Goal: Submit feedback/report problem: Leave review/rating

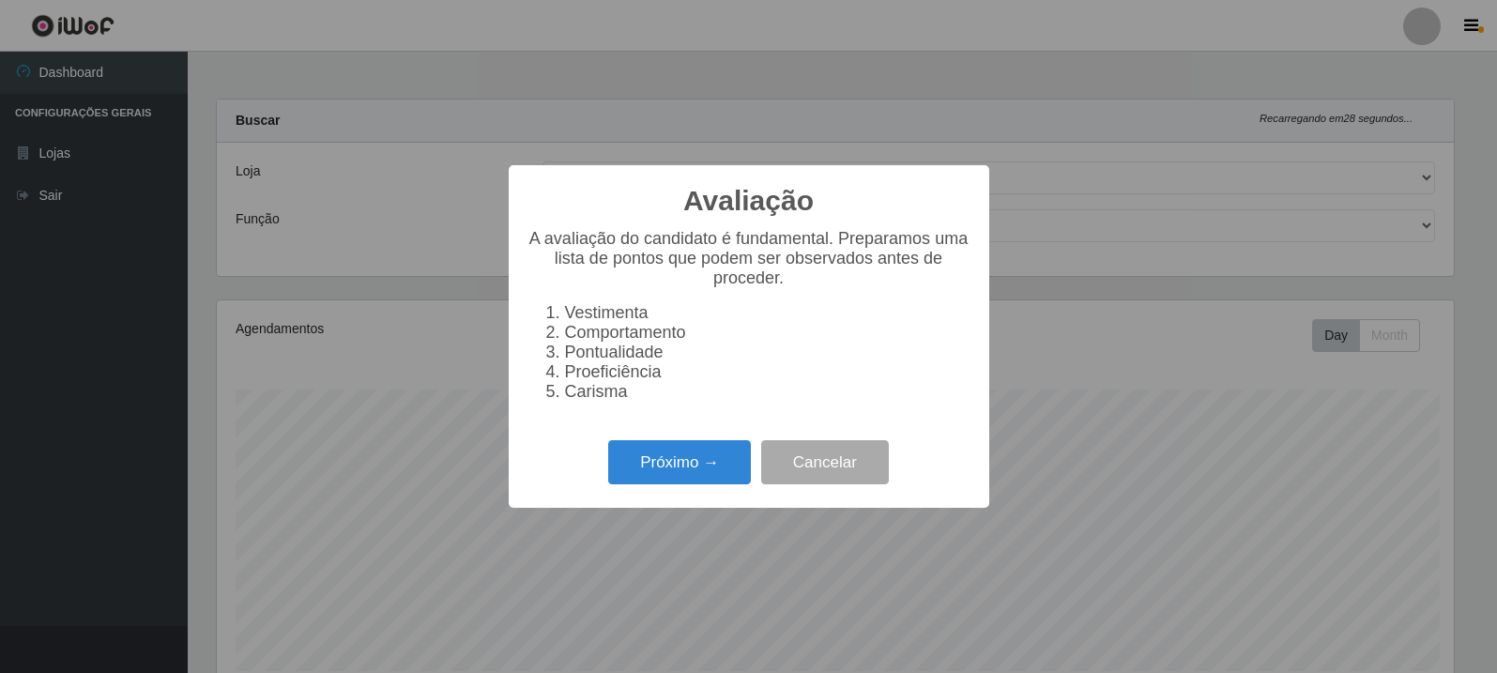
select select "162"
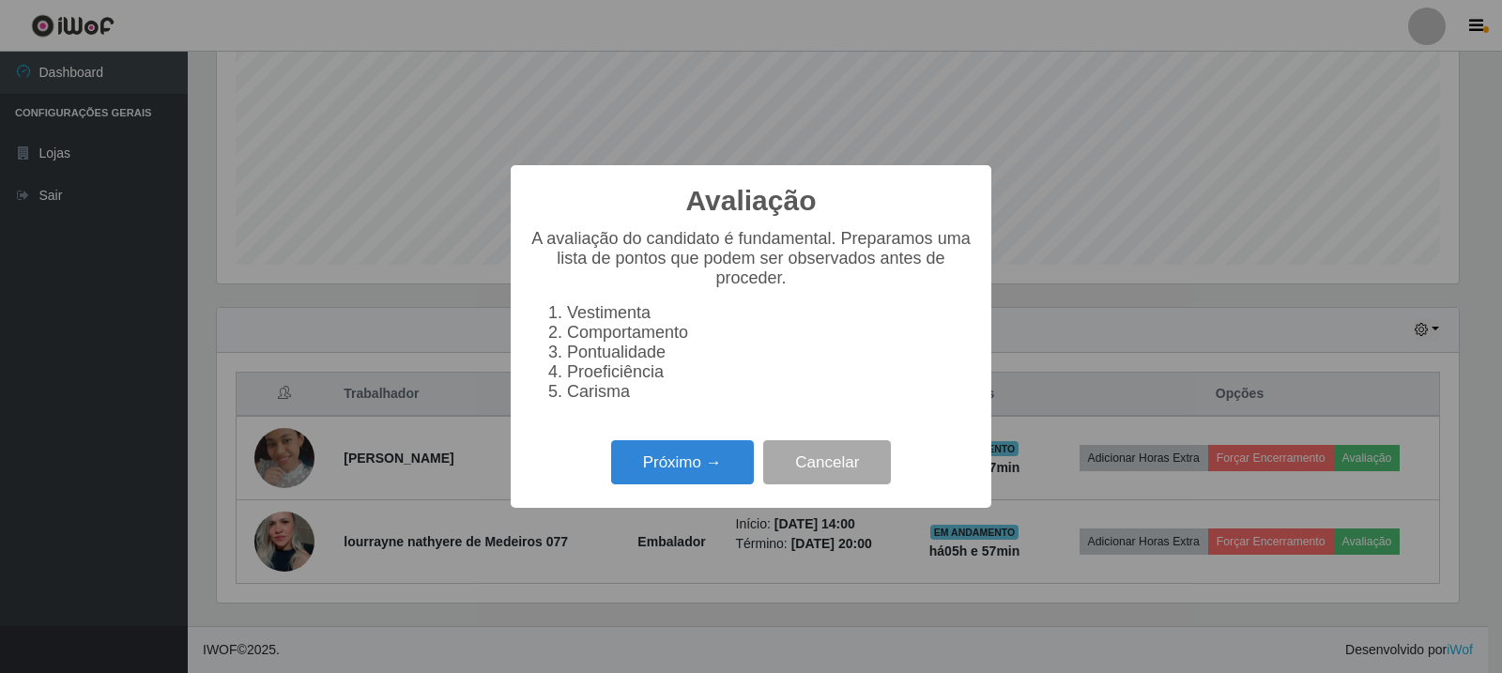
scroll to position [390, 1242]
click at [712, 476] on button "Próximo →" at bounding box center [682, 462] width 143 height 44
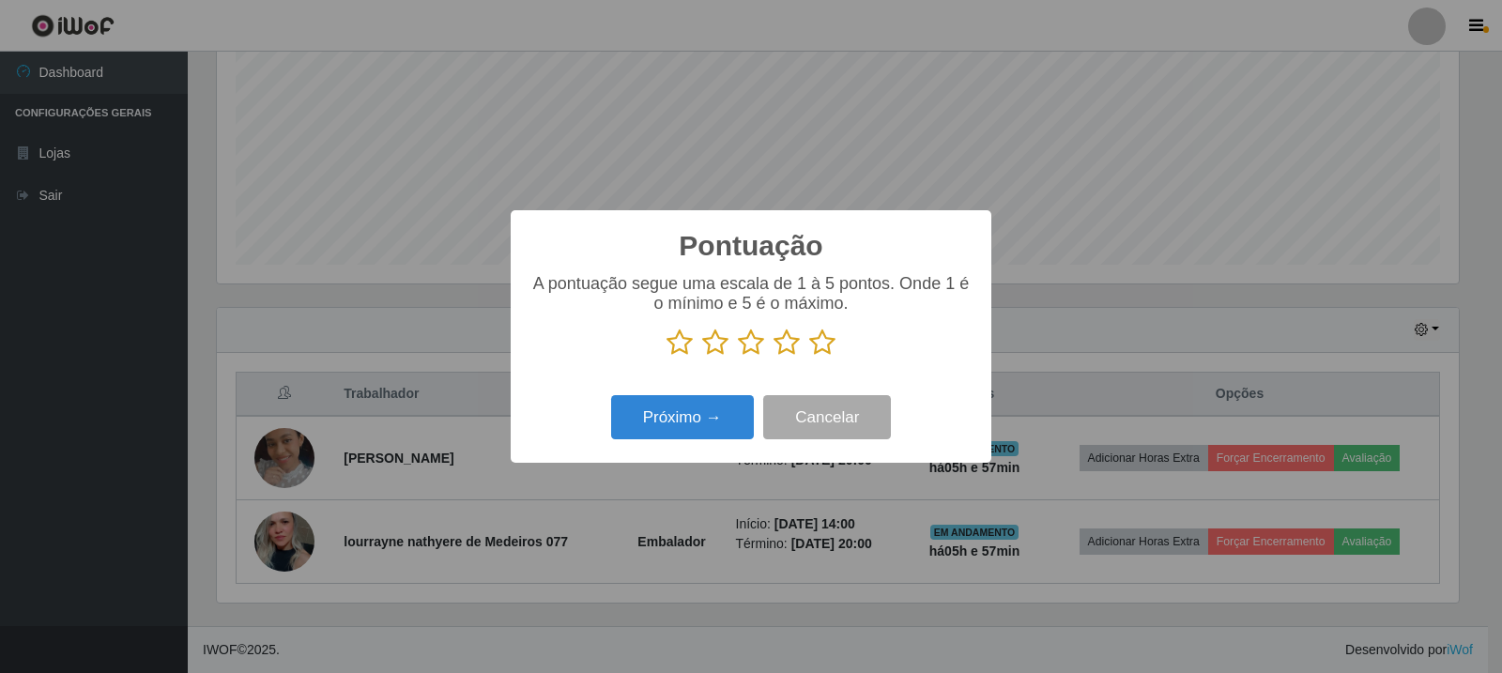
scroll to position [938327, 937474]
click at [834, 352] on icon at bounding box center [822, 343] width 26 height 28
click at [809, 357] on input "radio" at bounding box center [809, 357] width 0 height 0
click at [681, 403] on button "Próximo →" at bounding box center [682, 417] width 143 height 44
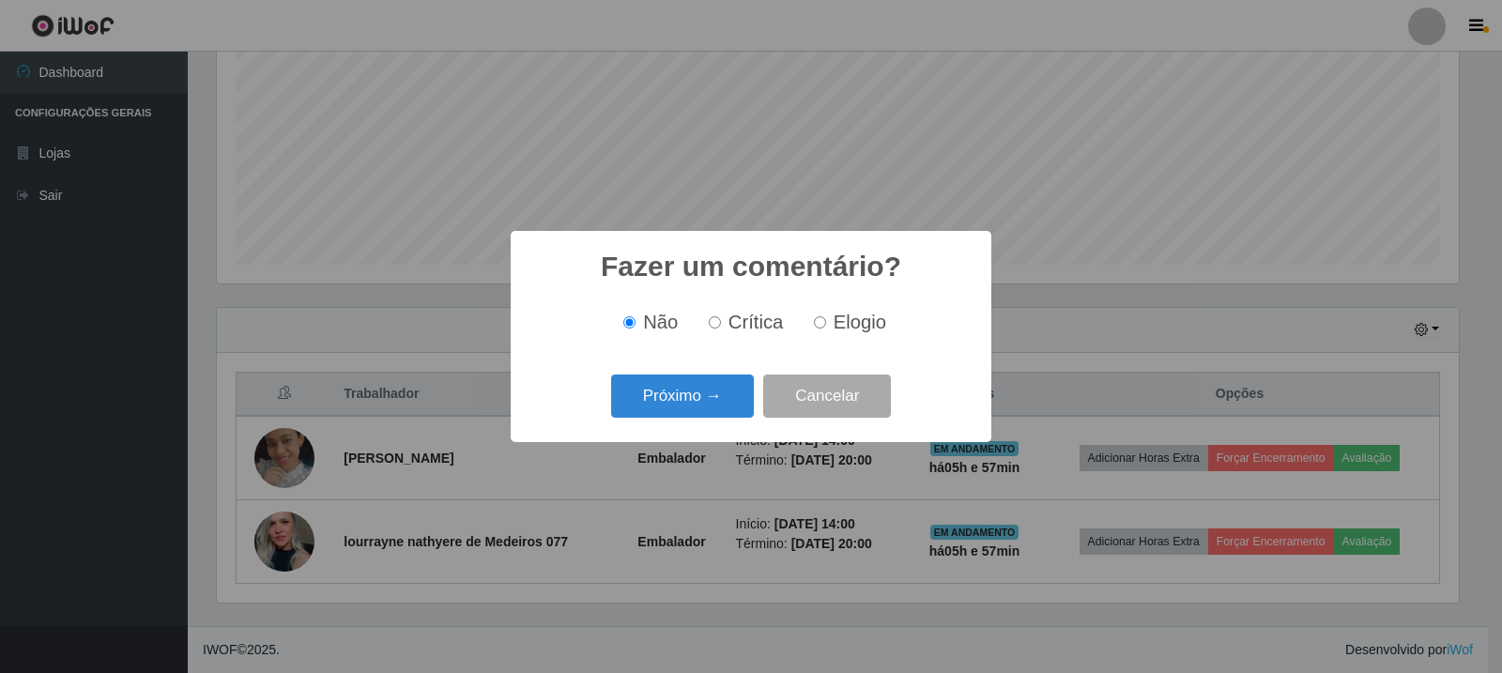
click at [852, 316] on span "Elogio" at bounding box center [860, 322] width 53 height 21
click at [826, 316] on input "Elogio" at bounding box center [820, 322] width 12 height 12
radio input "true"
click at [678, 414] on button "Próximo →" at bounding box center [682, 397] width 143 height 44
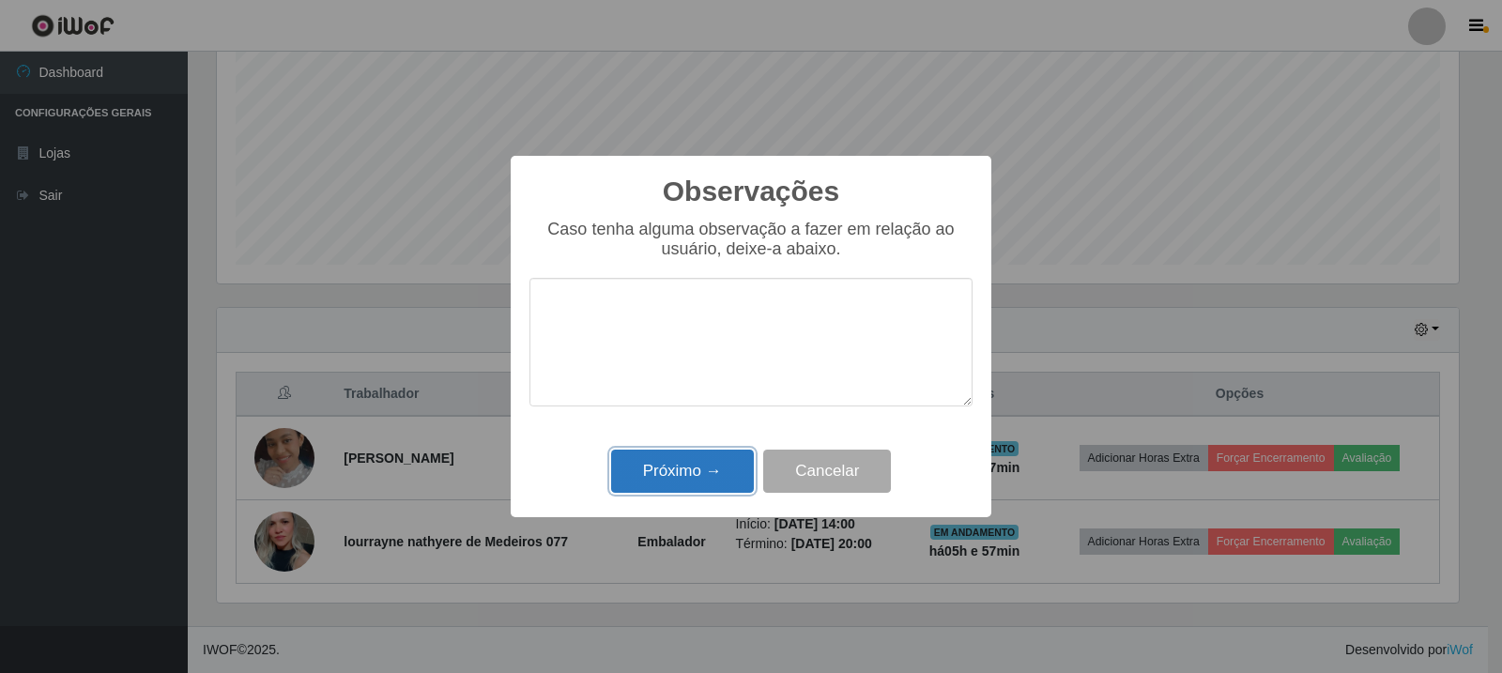
click at [704, 490] on button "Próximo →" at bounding box center [682, 472] width 143 height 44
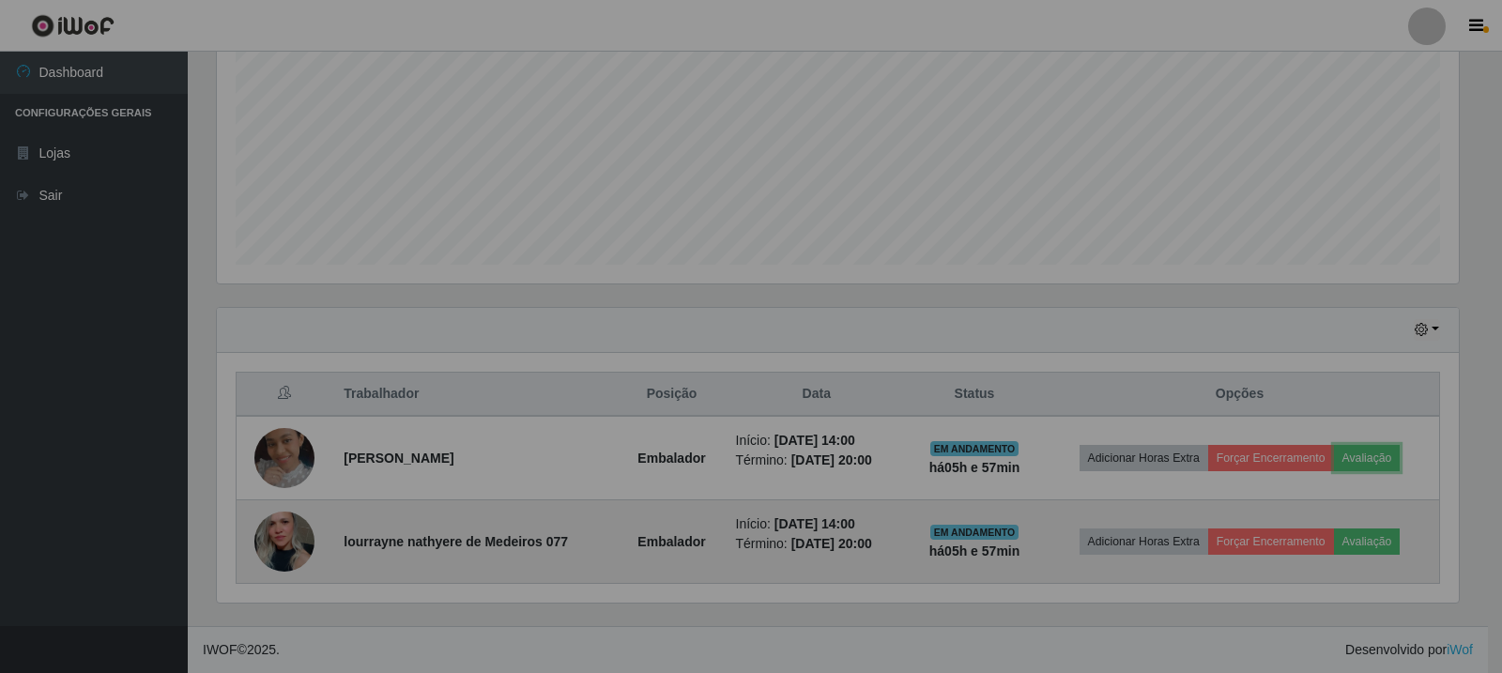
scroll to position [390, 1251]
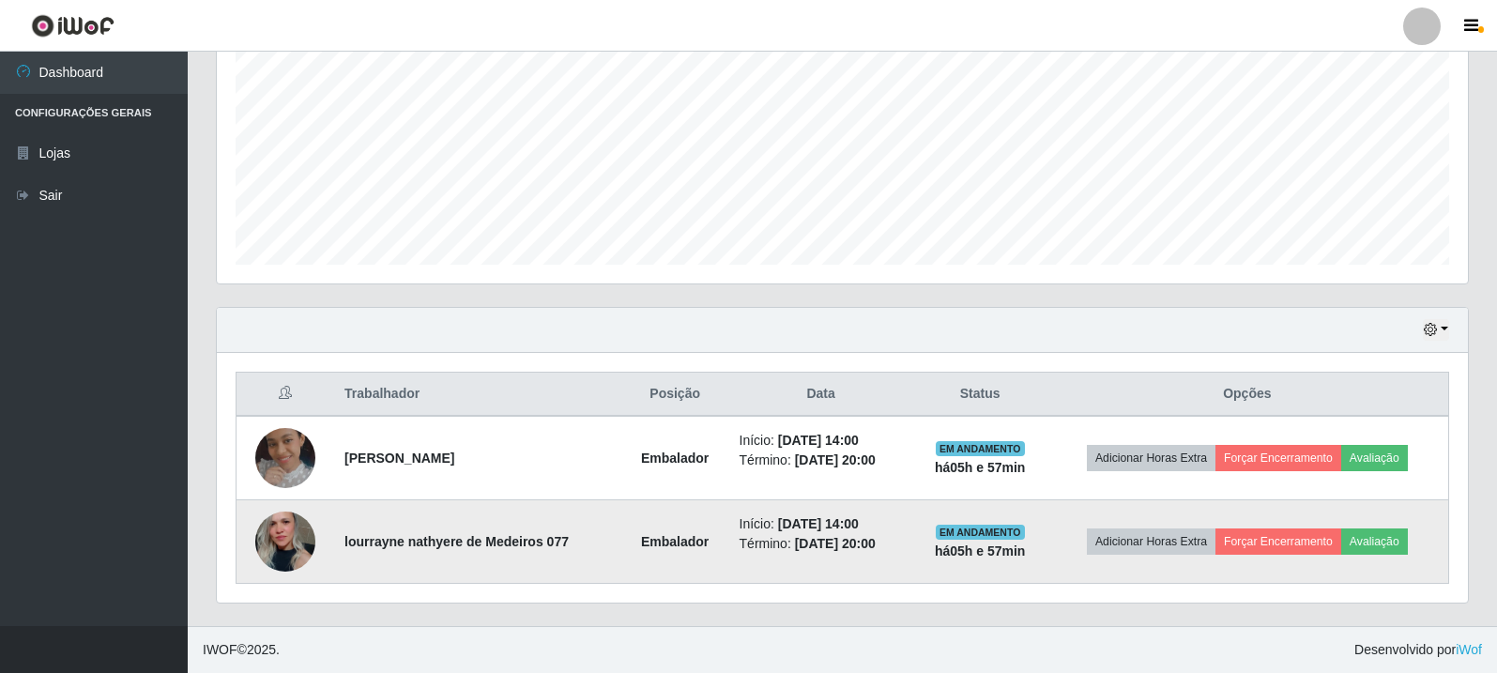
drag, startPoint x: 1365, startPoint y: 524, endPoint x: 1277, endPoint y: 546, distance: 91.1
click at [1365, 523] on td "Adicionar Horas Extra Forçar Encerramento Avaliação" at bounding box center [1248, 542] width 403 height 84
click at [1355, 535] on button "Avaliação" at bounding box center [1374, 541] width 67 height 26
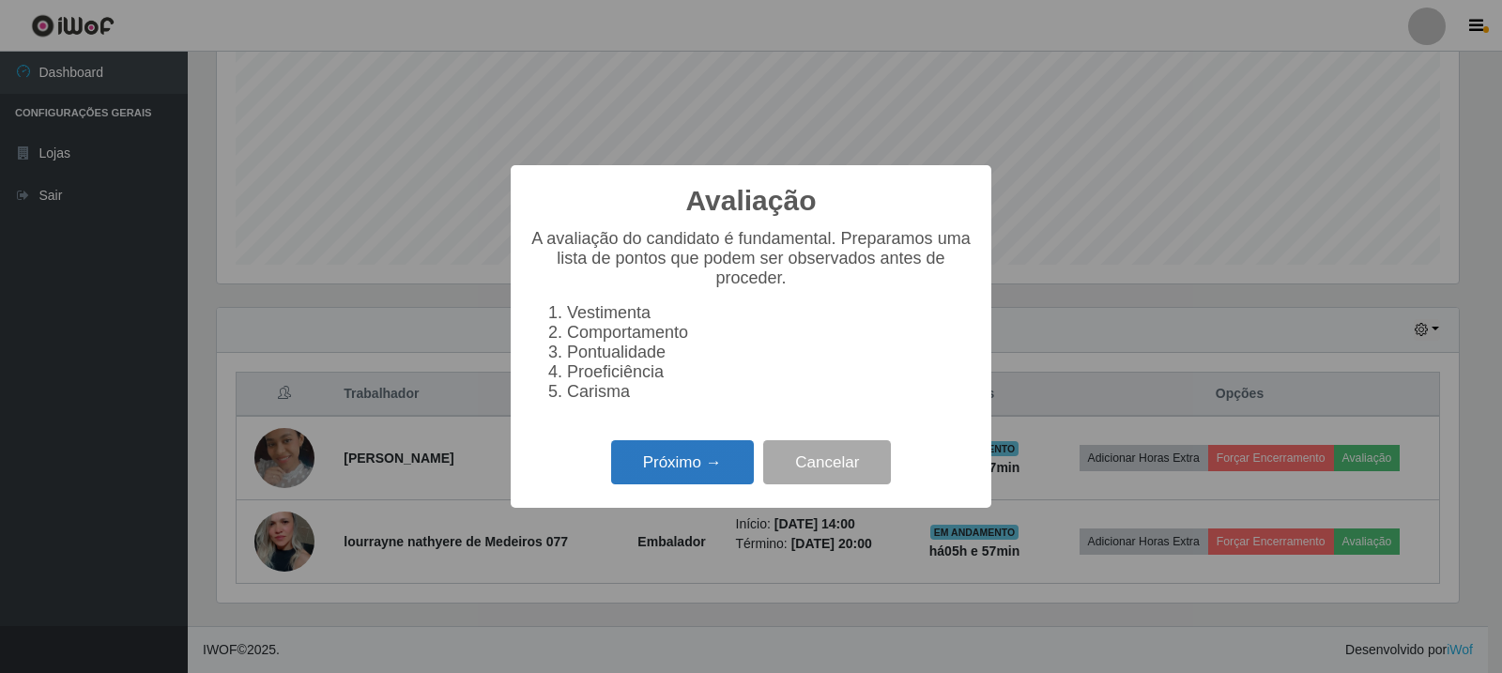
click at [707, 463] on button "Próximo →" at bounding box center [682, 462] width 143 height 44
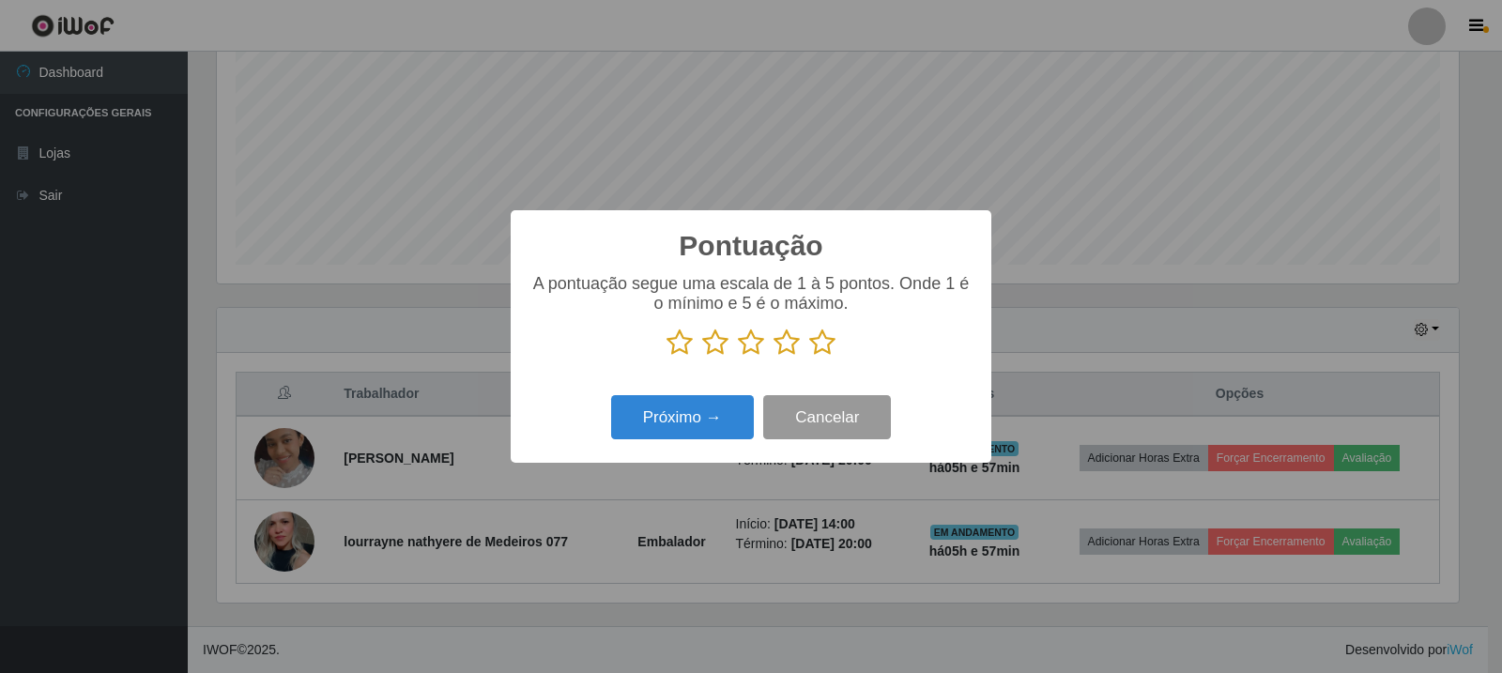
scroll to position [938327, 937474]
click at [820, 347] on icon at bounding box center [822, 343] width 26 height 28
click at [809, 357] on input "radio" at bounding box center [809, 357] width 0 height 0
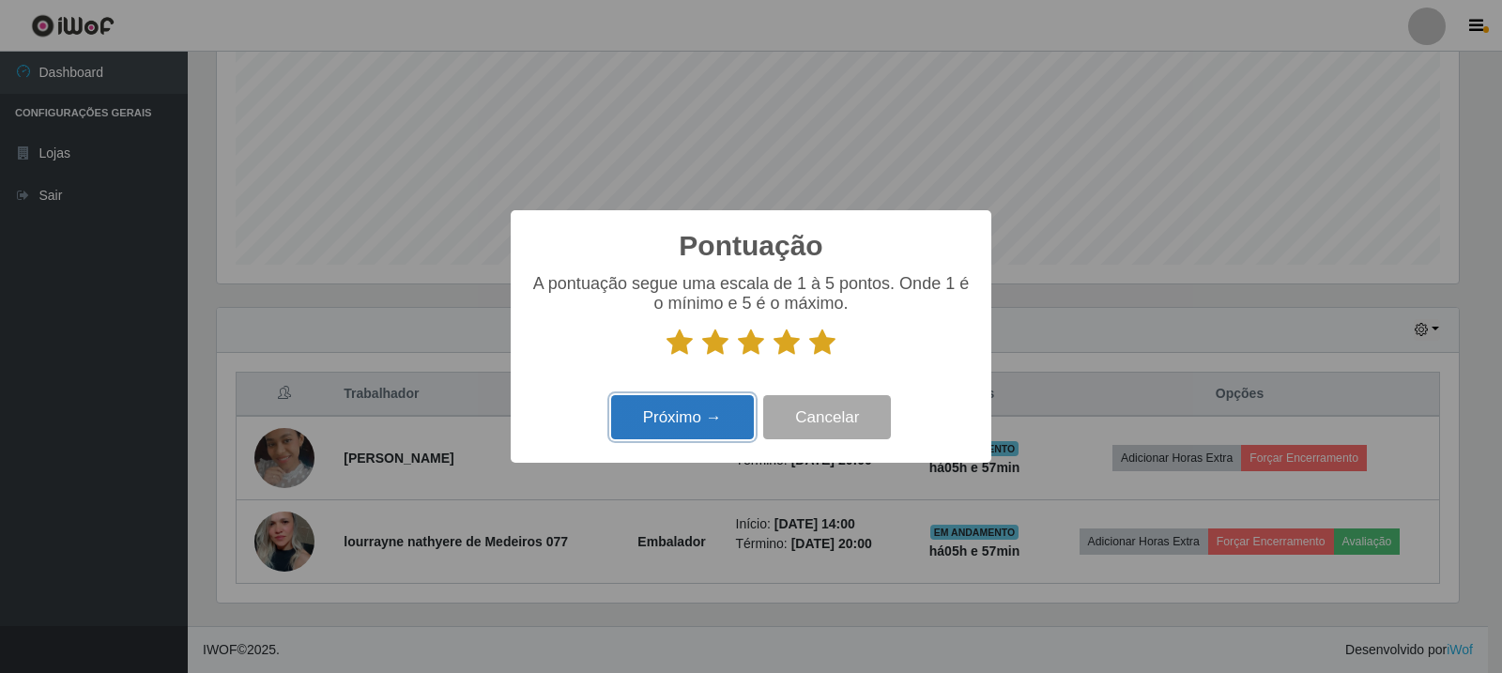
click at [676, 420] on button "Próximo →" at bounding box center [682, 417] width 143 height 44
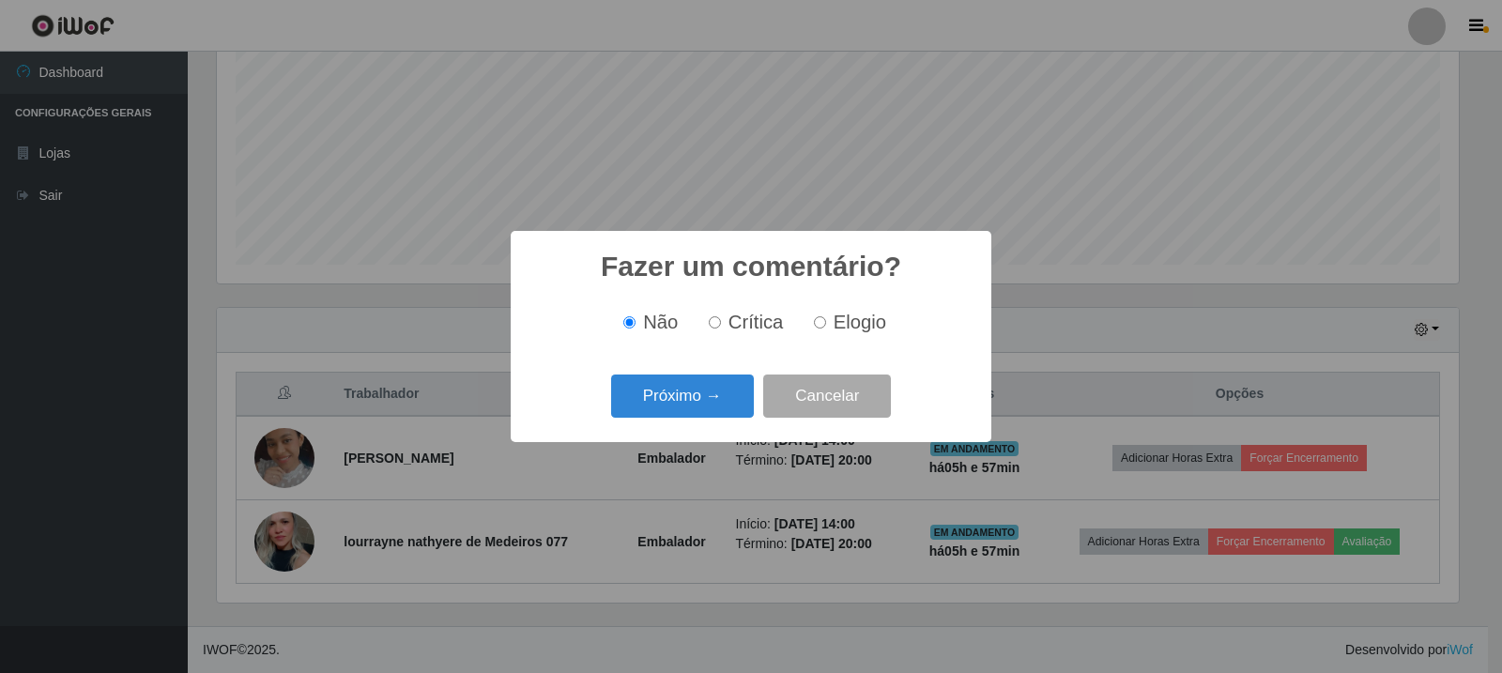
click at [829, 322] on label "Elogio" at bounding box center [846, 323] width 80 height 22
click at [826, 322] on input "Elogio" at bounding box center [820, 322] width 12 height 12
radio input "true"
click at [685, 412] on button "Próximo →" at bounding box center [682, 397] width 143 height 44
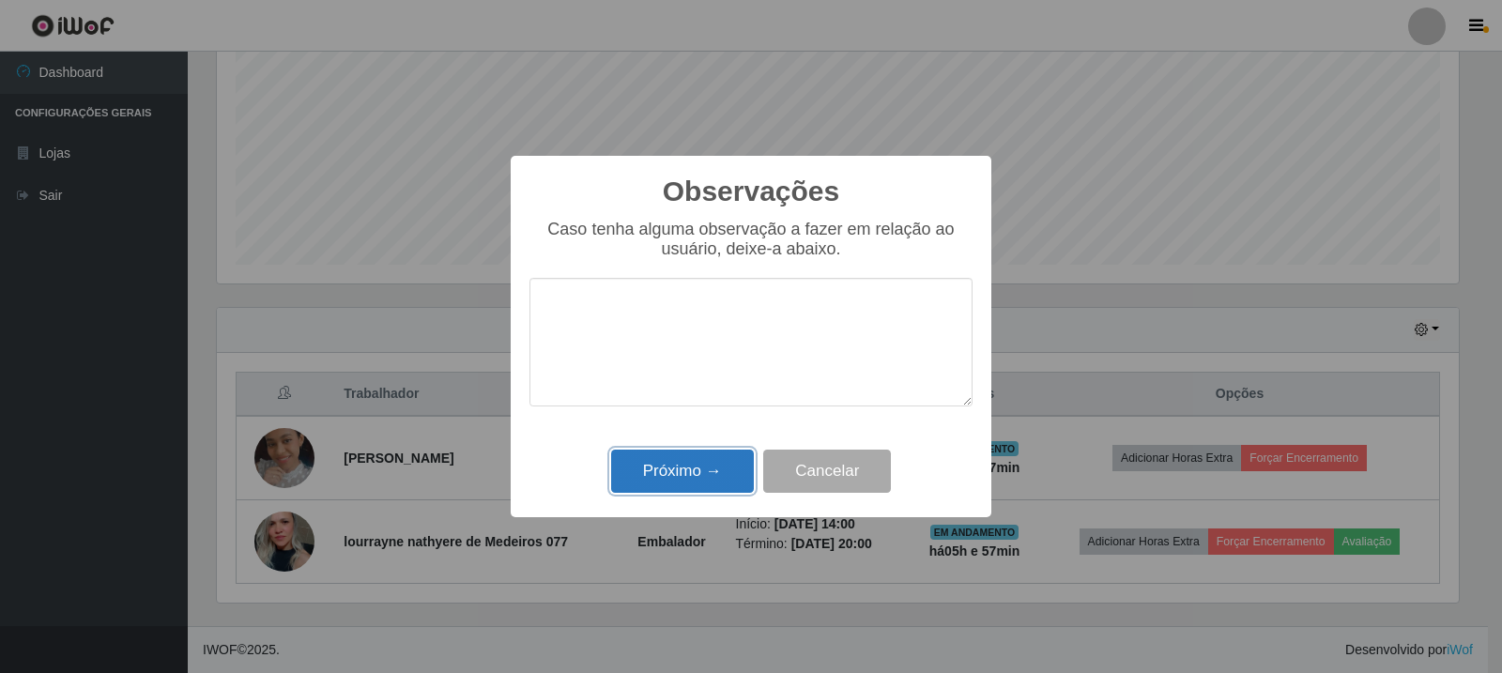
click at [700, 484] on button "Próximo →" at bounding box center [682, 472] width 143 height 44
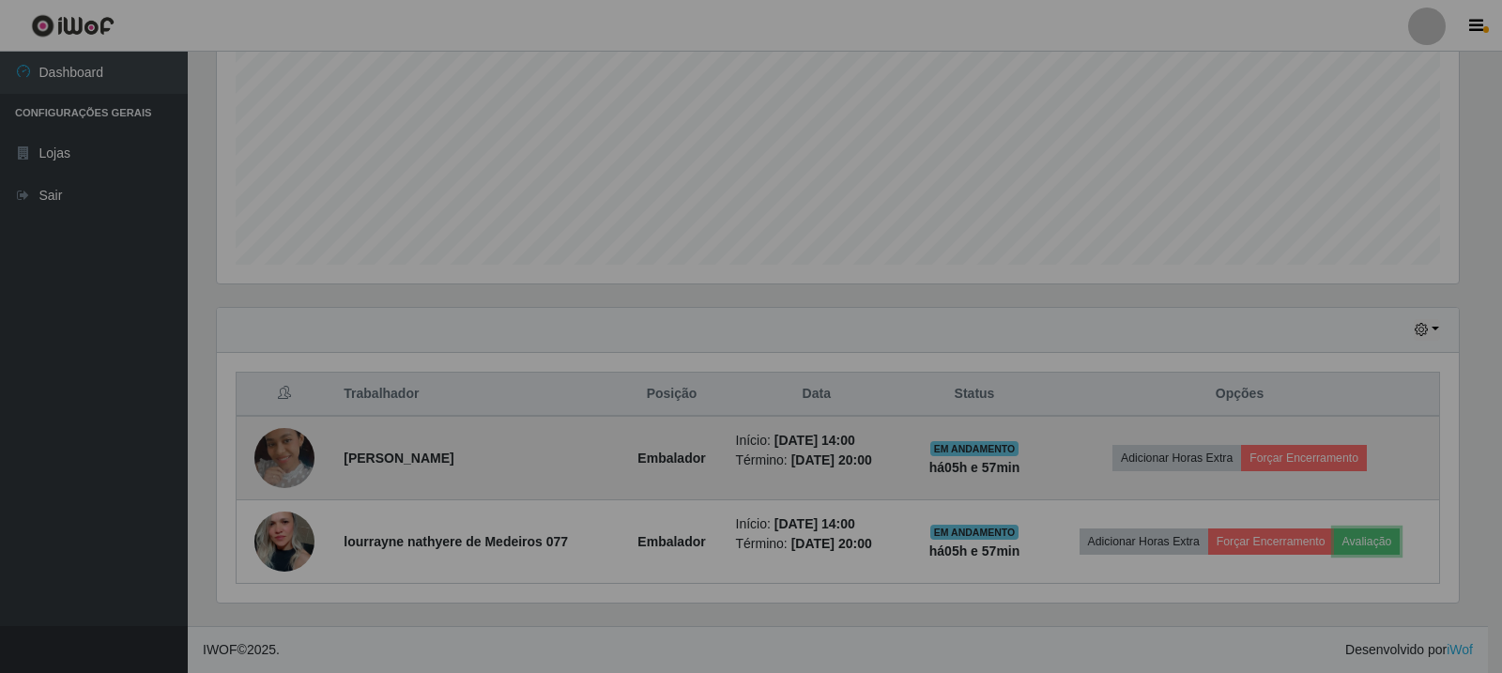
scroll to position [390, 1251]
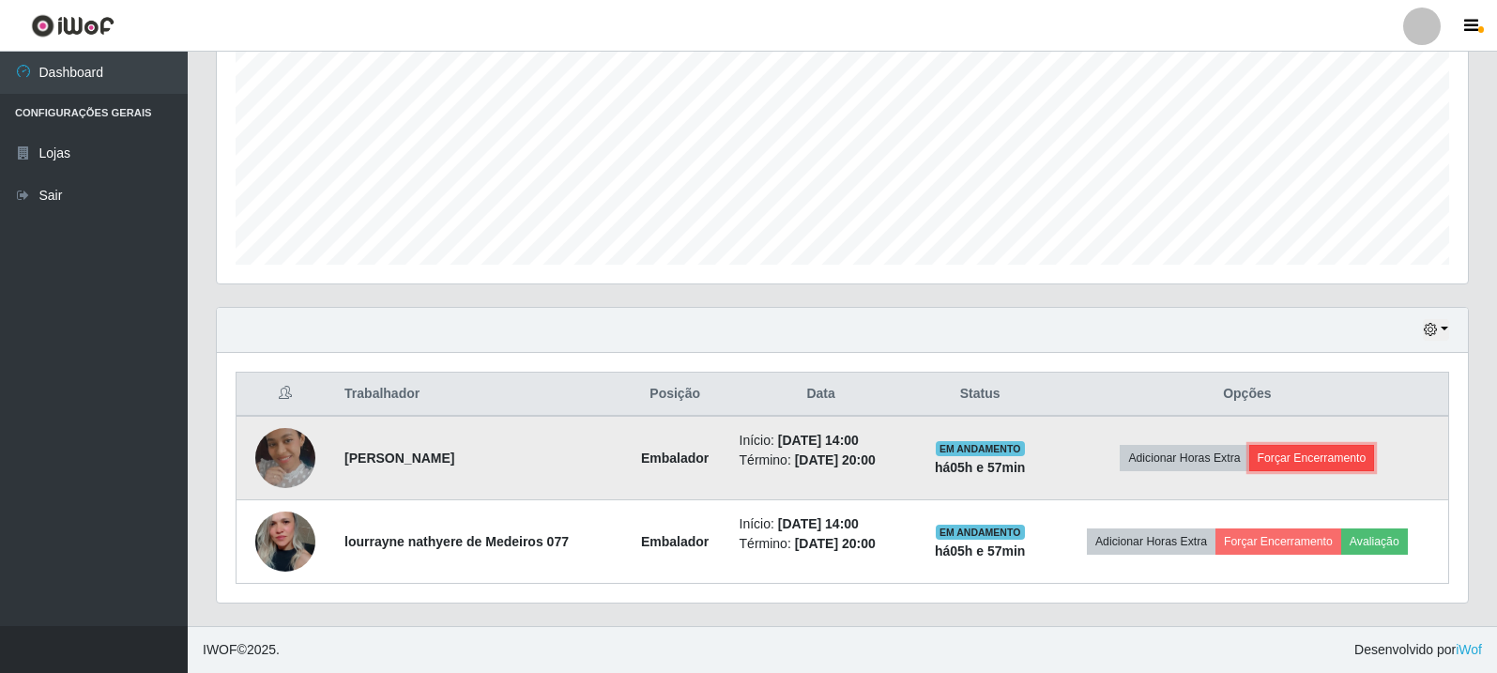
click at [1287, 445] on button "Forçar Encerramento" at bounding box center [1312, 458] width 126 height 26
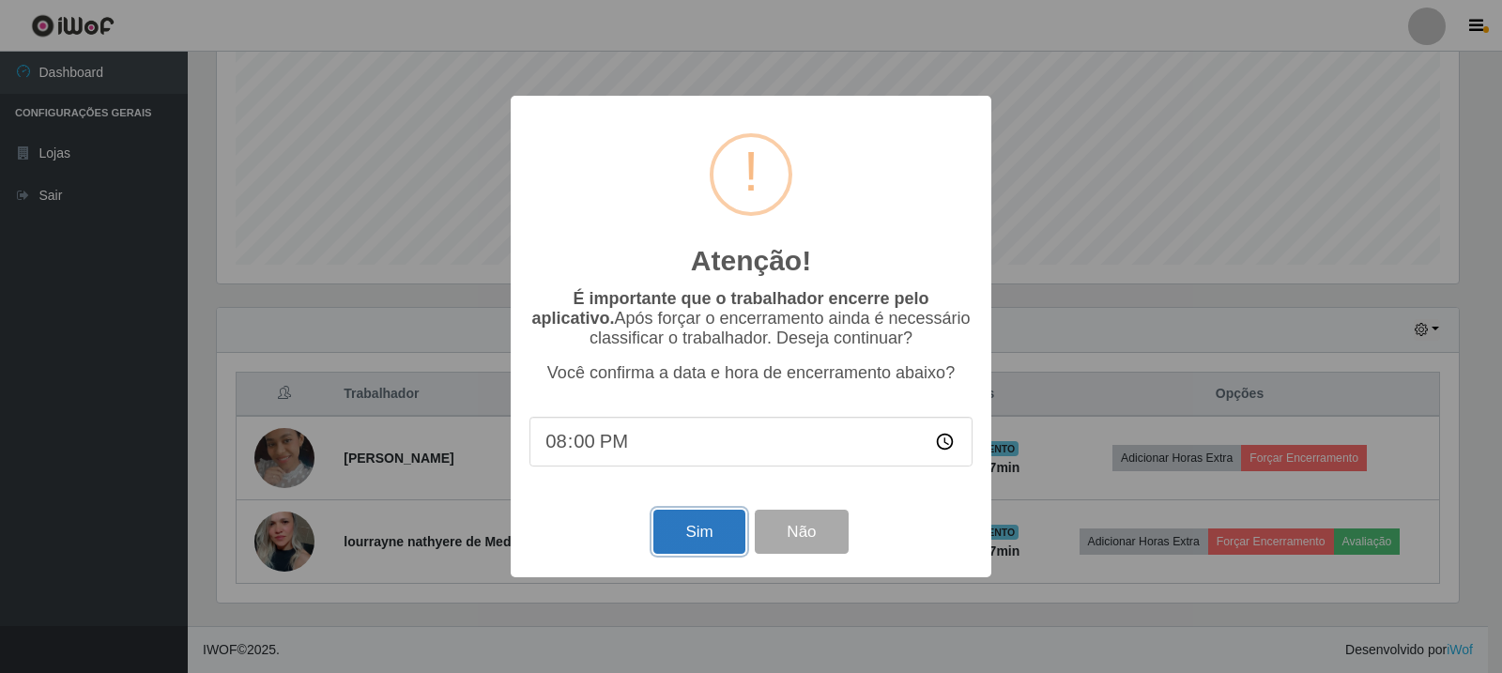
click at [682, 538] on button "Sim" at bounding box center [698, 532] width 91 height 44
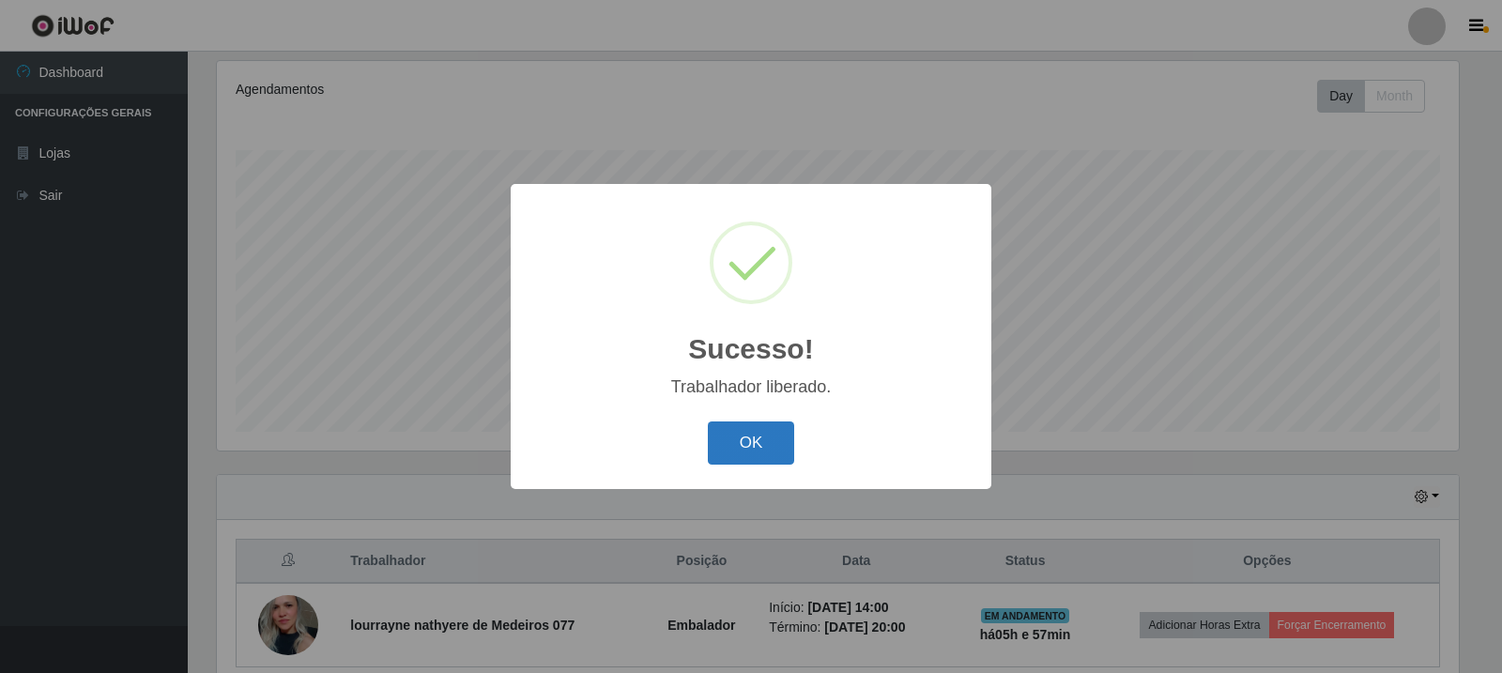
click at [743, 435] on button "OK" at bounding box center [751, 443] width 87 height 44
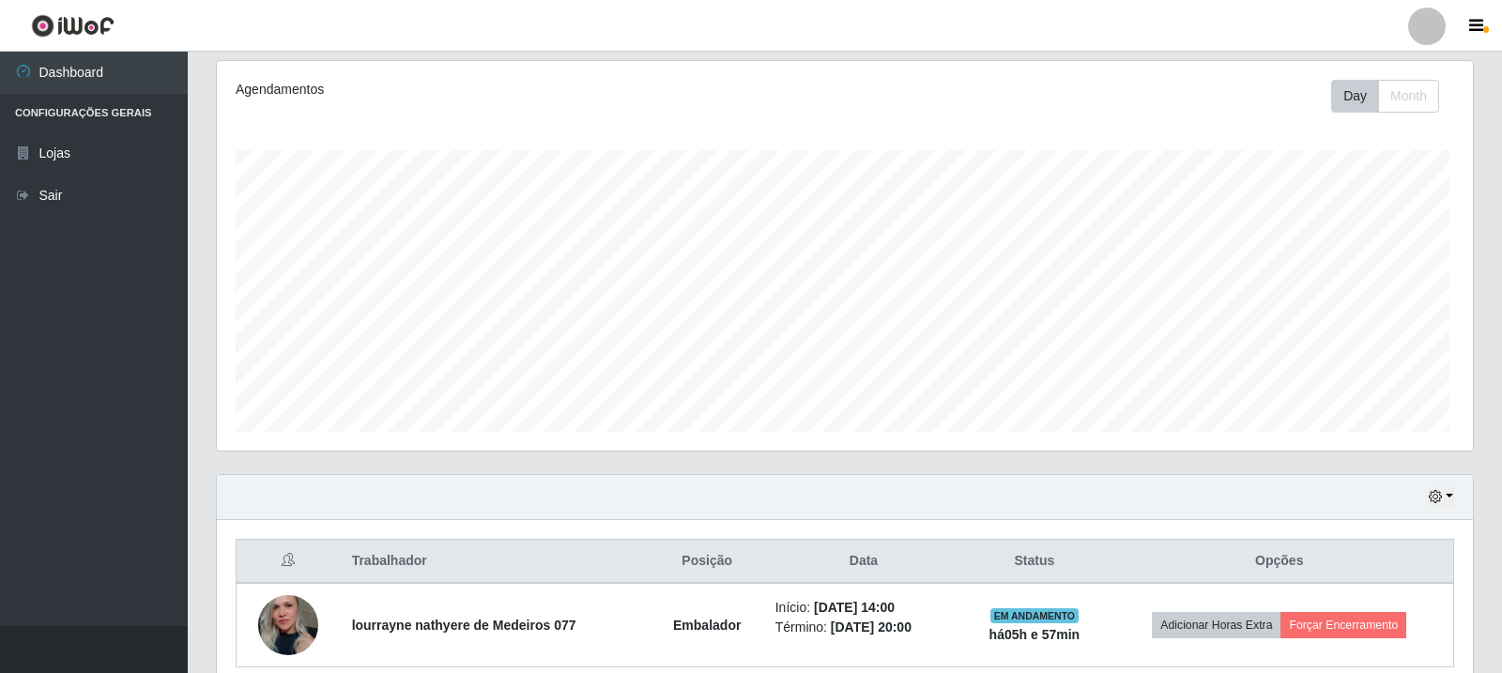
scroll to position [390, 1251]
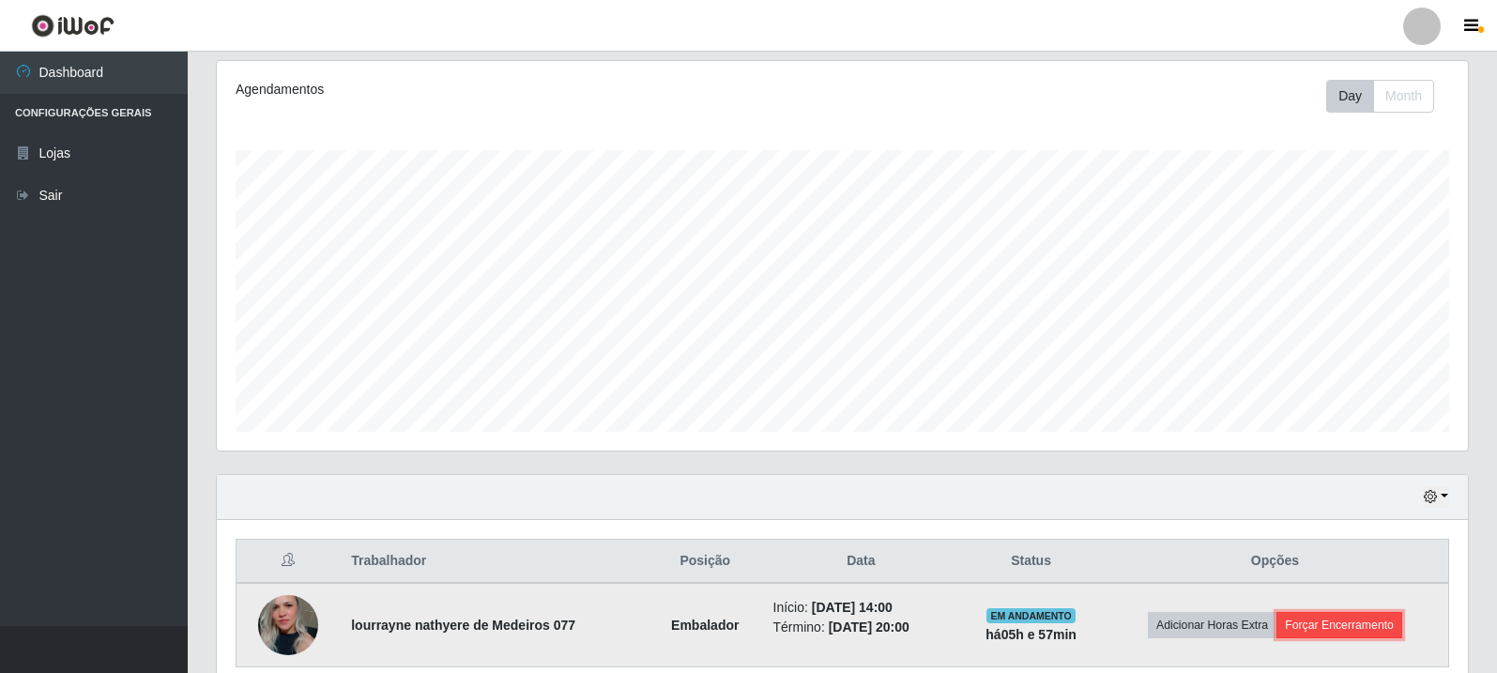
click at [1337, 628] on button "Forçar Encerramento" at bounding box center [1340, 625] width 126 height 26
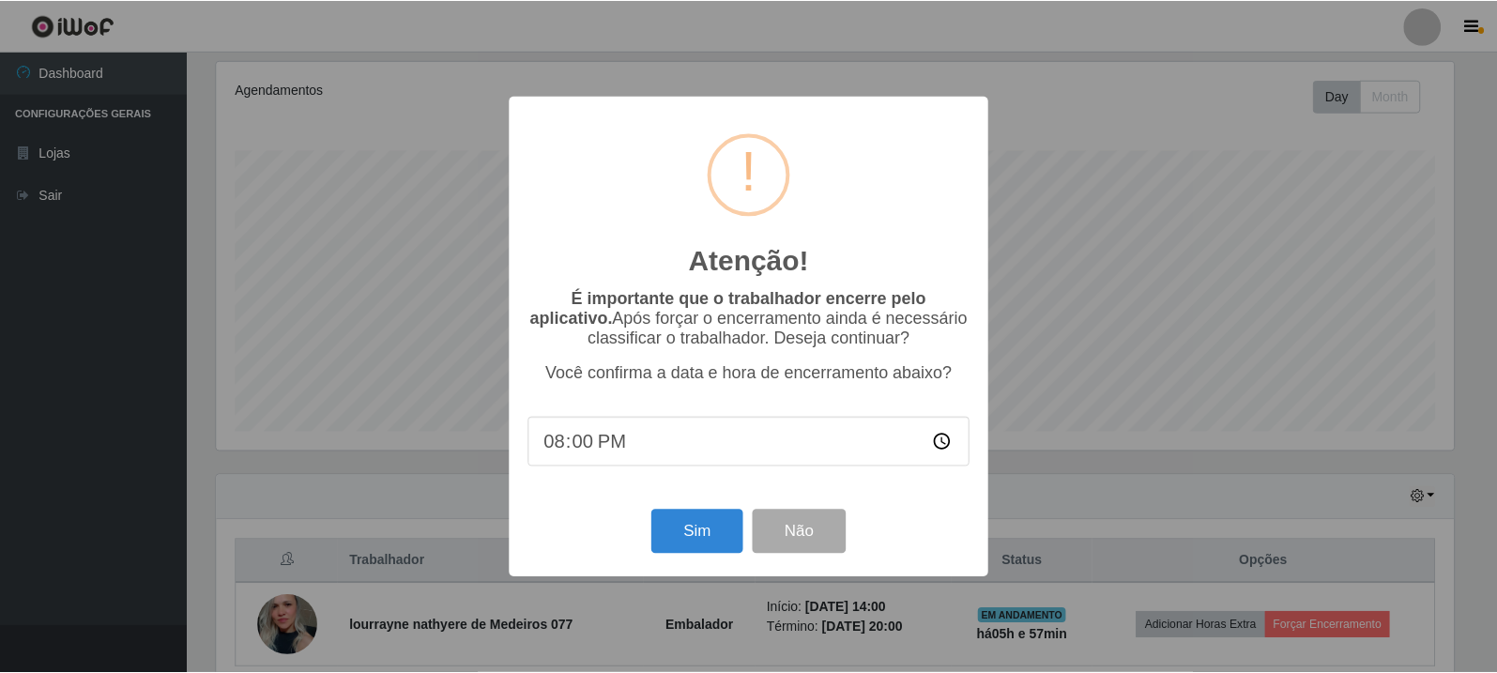
scroll to position [390, 1242]
drag, startPoint x: 697, startPoint y: 544, endPoint x: 773, endPoint y: 506, distance: 84.8
click at [698, 544] on button "Sim" at bounding box center [698, 532] width 91 height 44
